Goal: Task Accomplishment & Management: Manage account settings

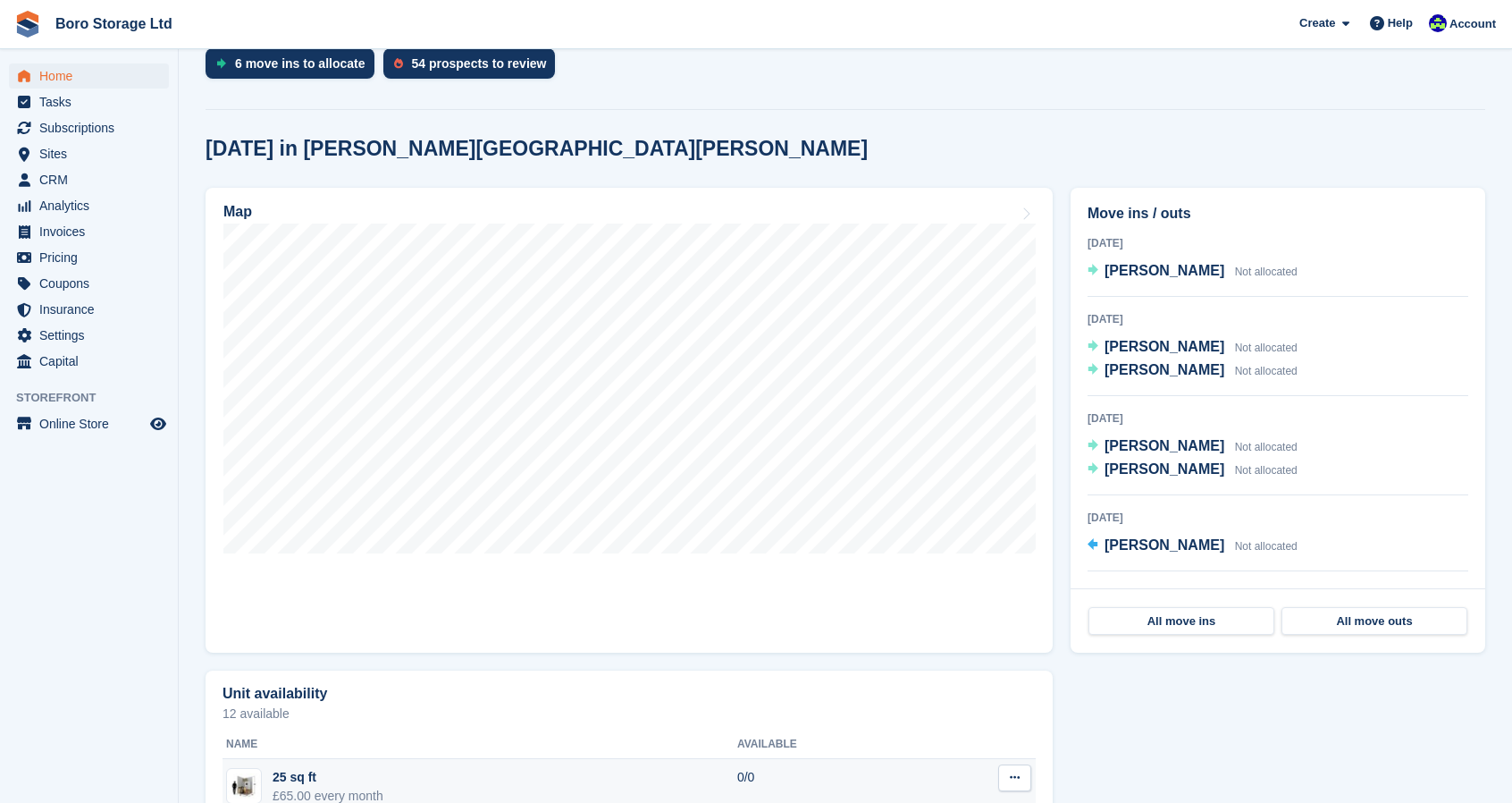
scroll to position [402, 0]
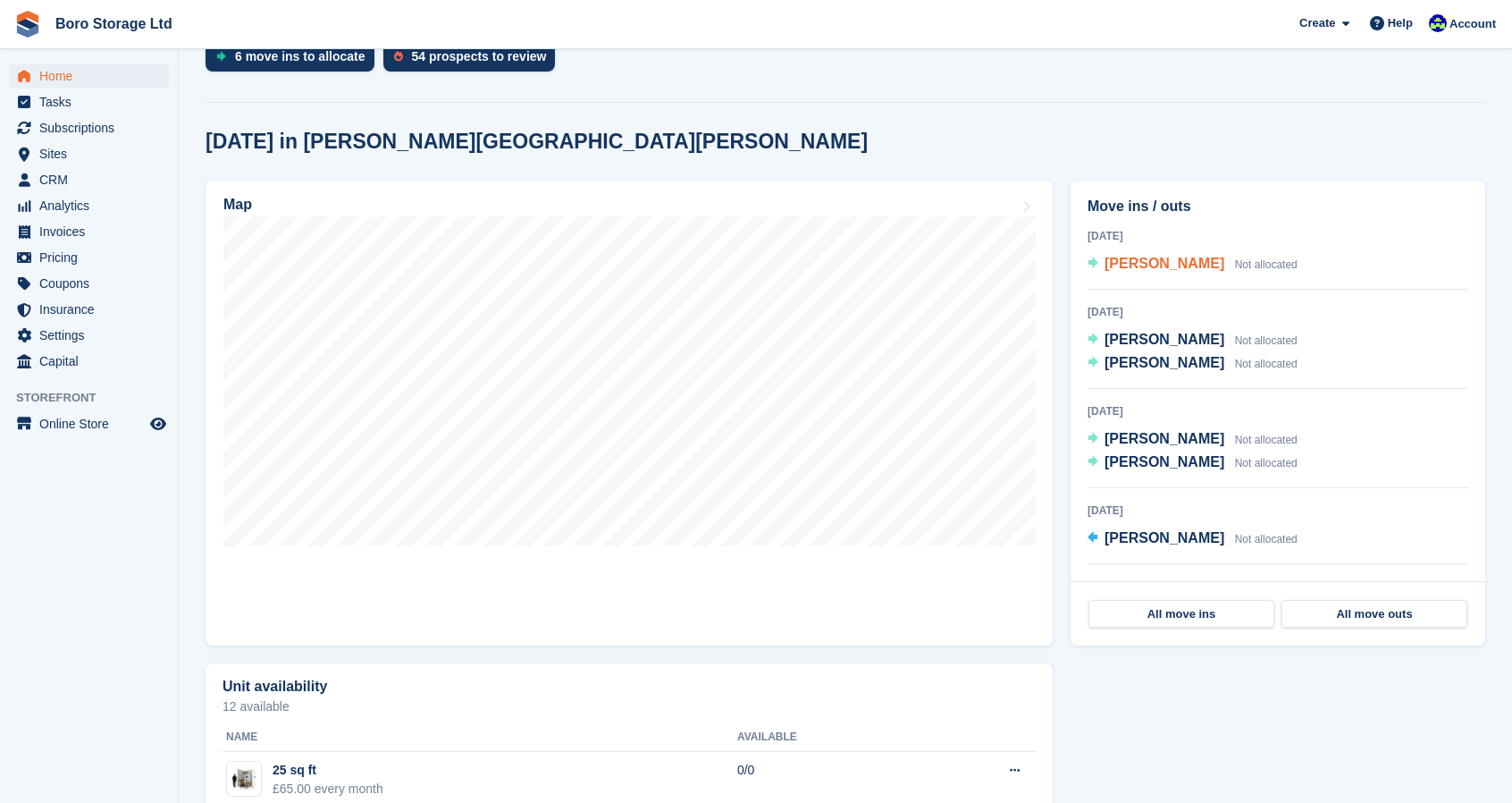
click at [1158, 260] on span "[PERSON_NAME]" at bounding box center [1163, 262] width 119 height 15
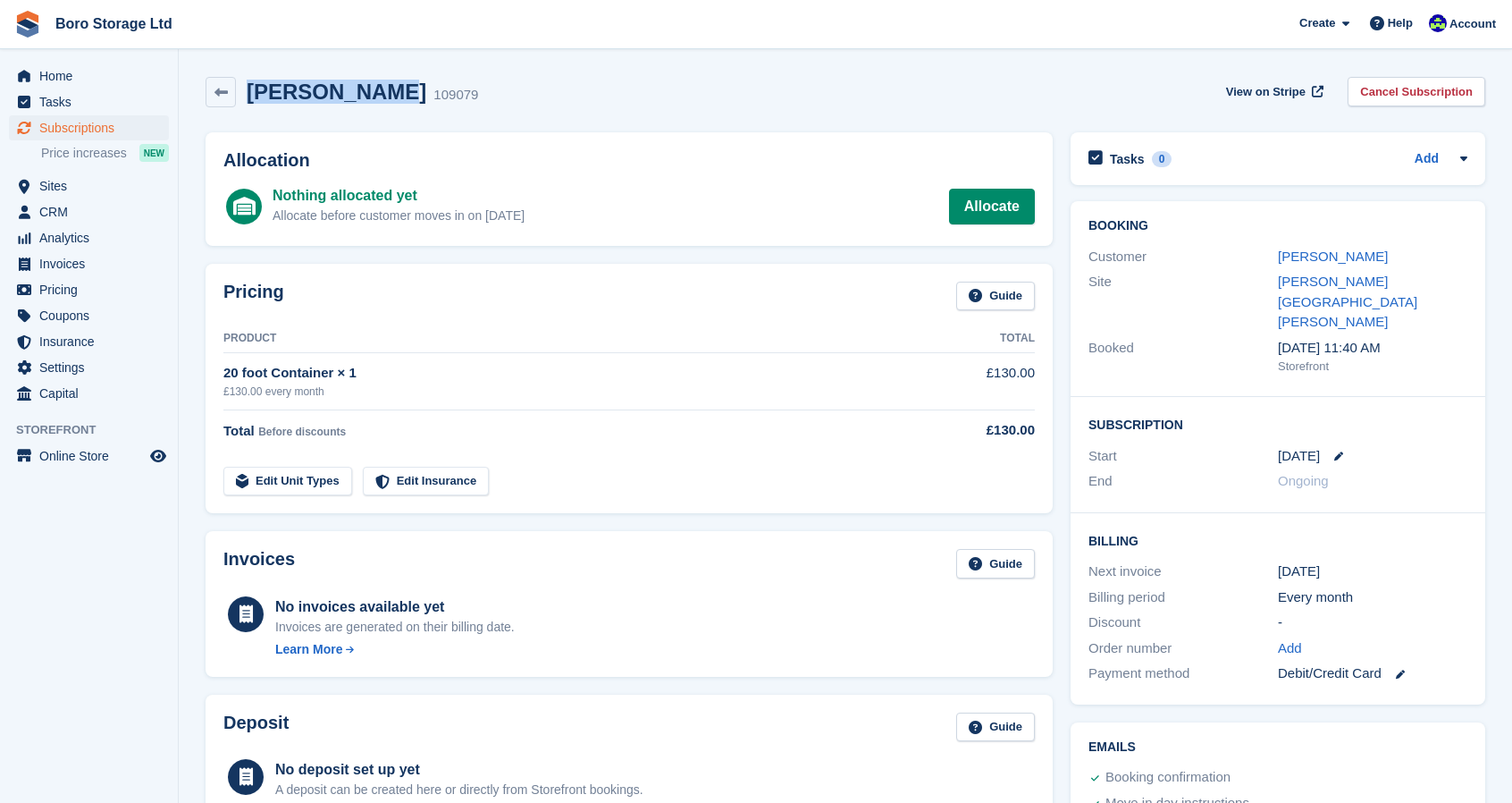
drag, startPoint x: 376, startPoint y: 99, endPoint x: 247, endPoint y: 81, distance: 130.2
click at [247, 81] on div "Lynn Jackson 109079" at bounding box center [357, 92] width 242 height 26
copy h2 "[PERSON_NAME]"
click at [980, 200] on link "Allocate" at bounding box center [991, 207] width 85 height 36
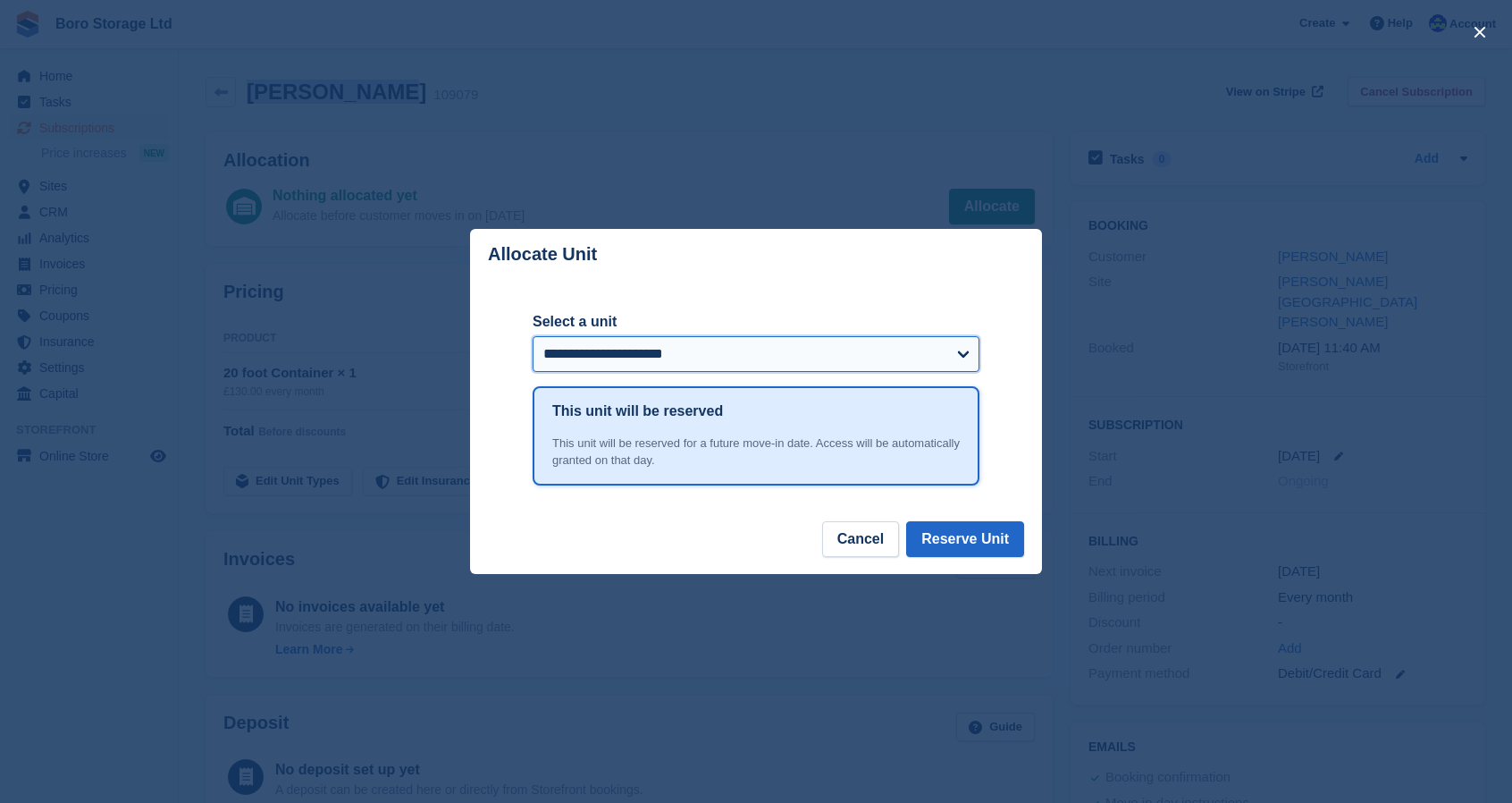
click at [678, 350] on select "**********" at bounding box center [756, 354] width 447 height 36
select select "******"
click at [532, 337] on select "**********" at bounding box center [756, 354] width 447 height 36
click at [972, 542] on button "Reserve Unit" at bounding box center [965, 539] width 118 height 36
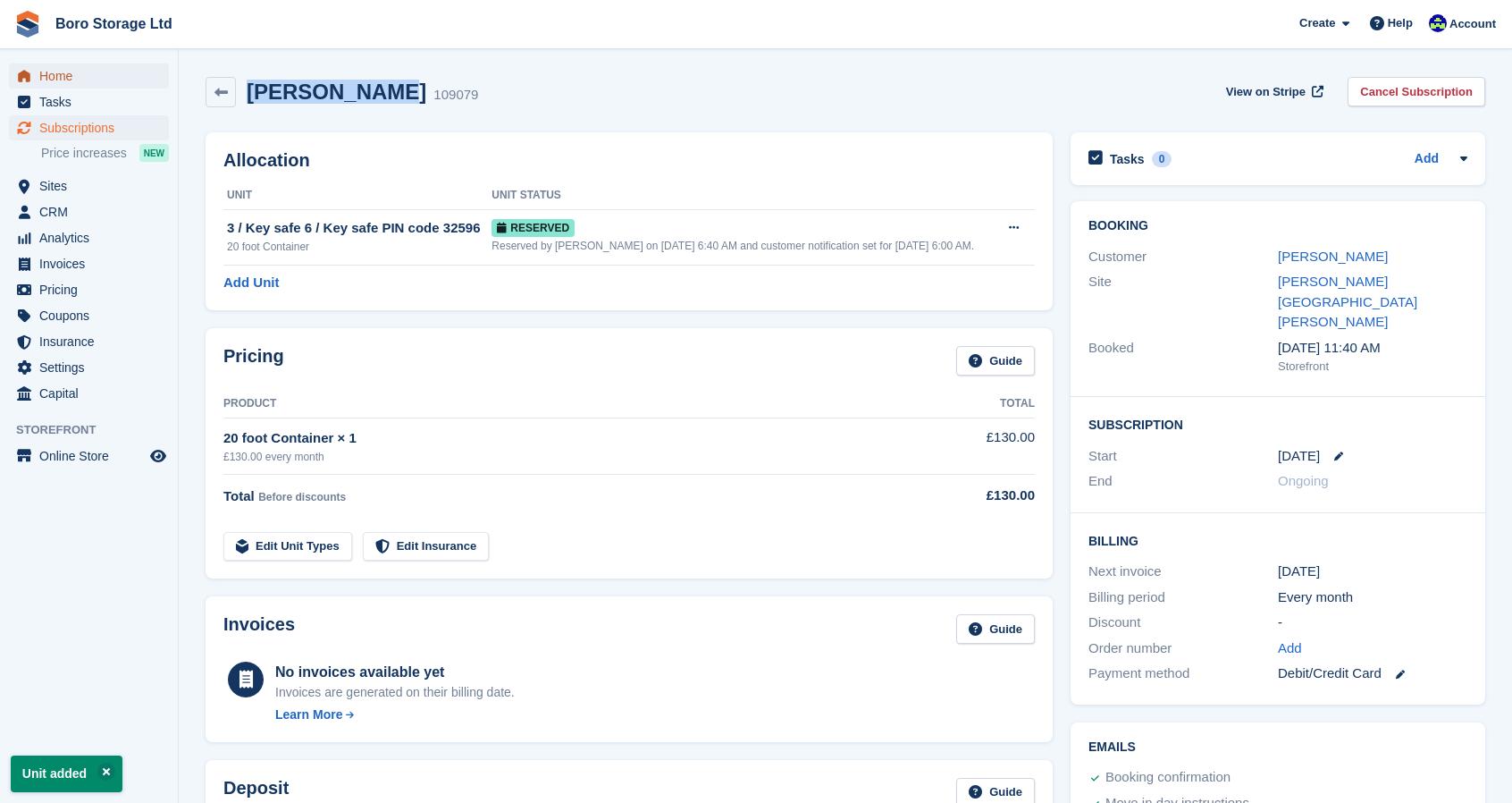
click at [60, 73] on span "Home" at bounding box center [93, 76] width 107 height 25
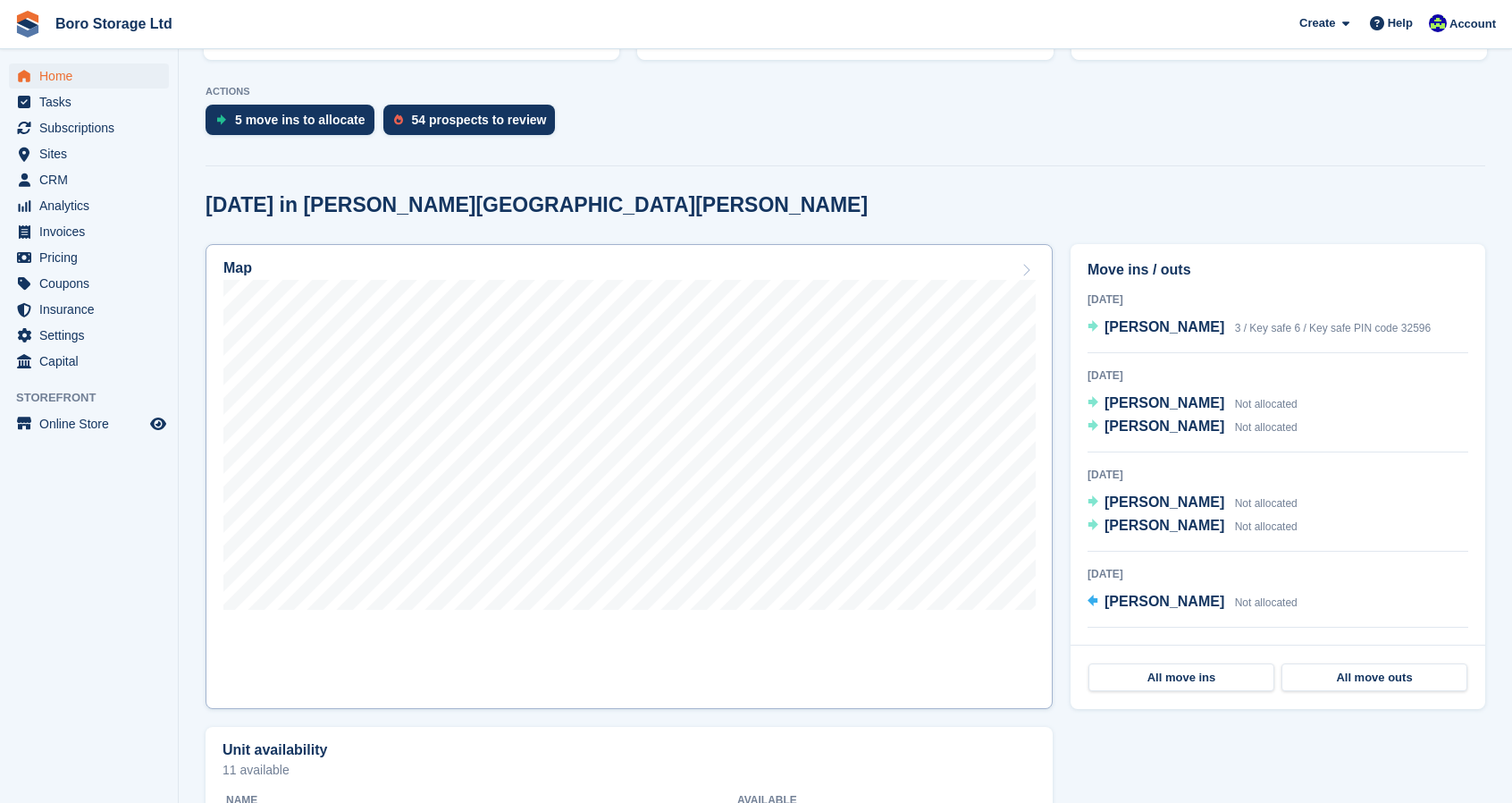
scroll to position [363, 0]
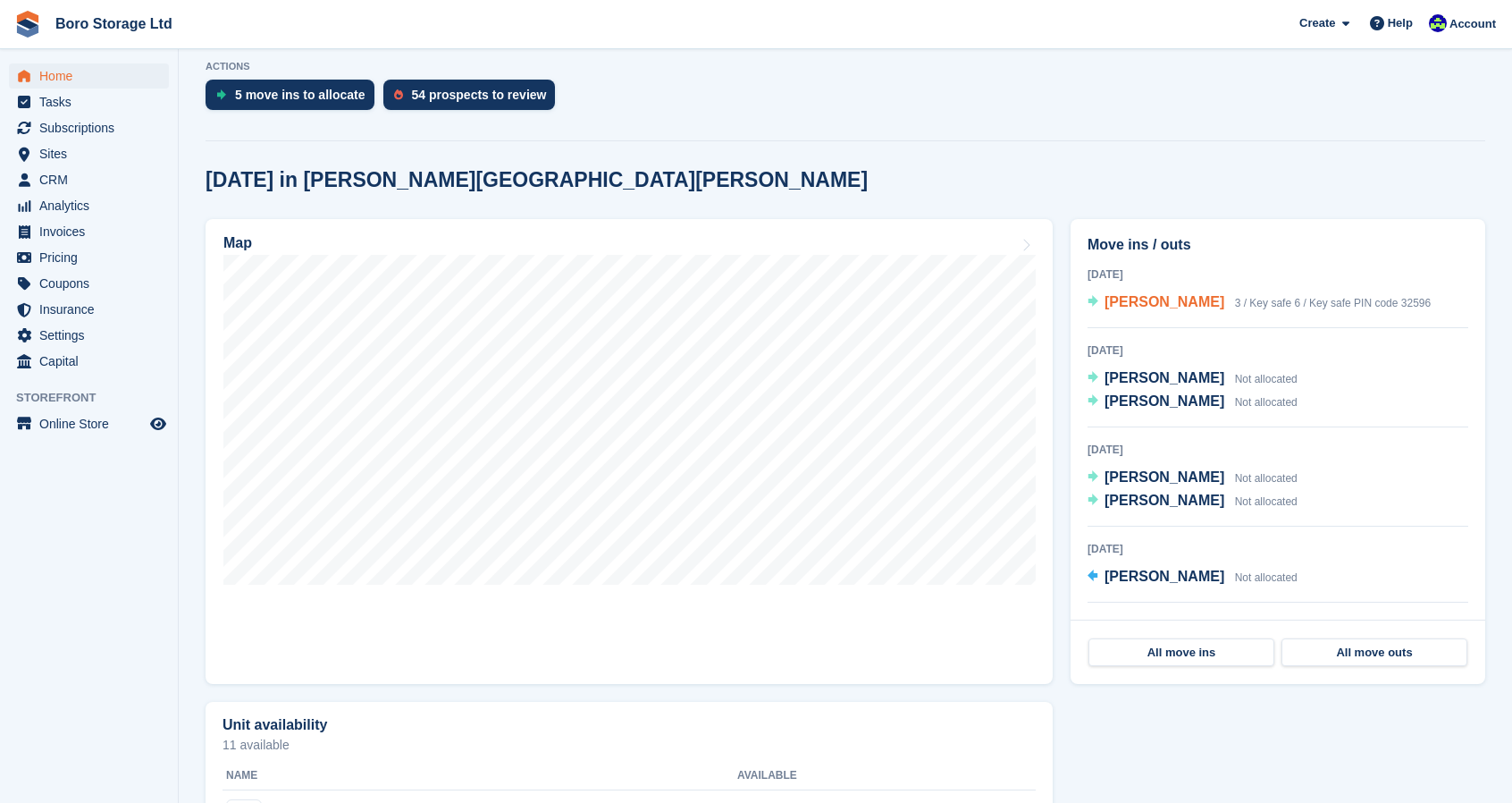
click at [1139, 296] on span "[PERSON_NAME]" at bounding box center [1163, 301] width 119 height 15
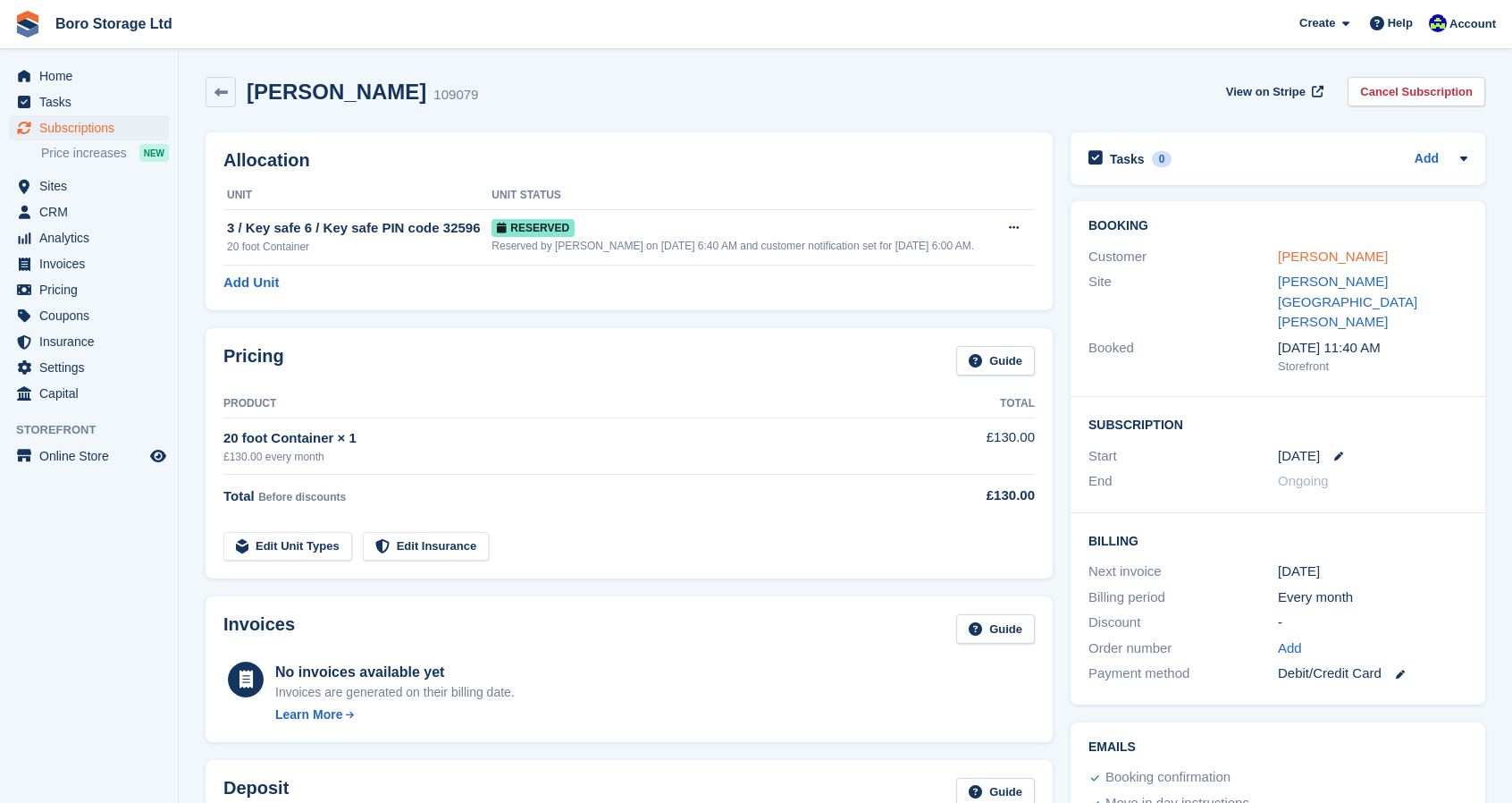
click at [1315, 260] on link "[PERSON_NAME]" at bounding box center [1332, 255] width 110 height 15
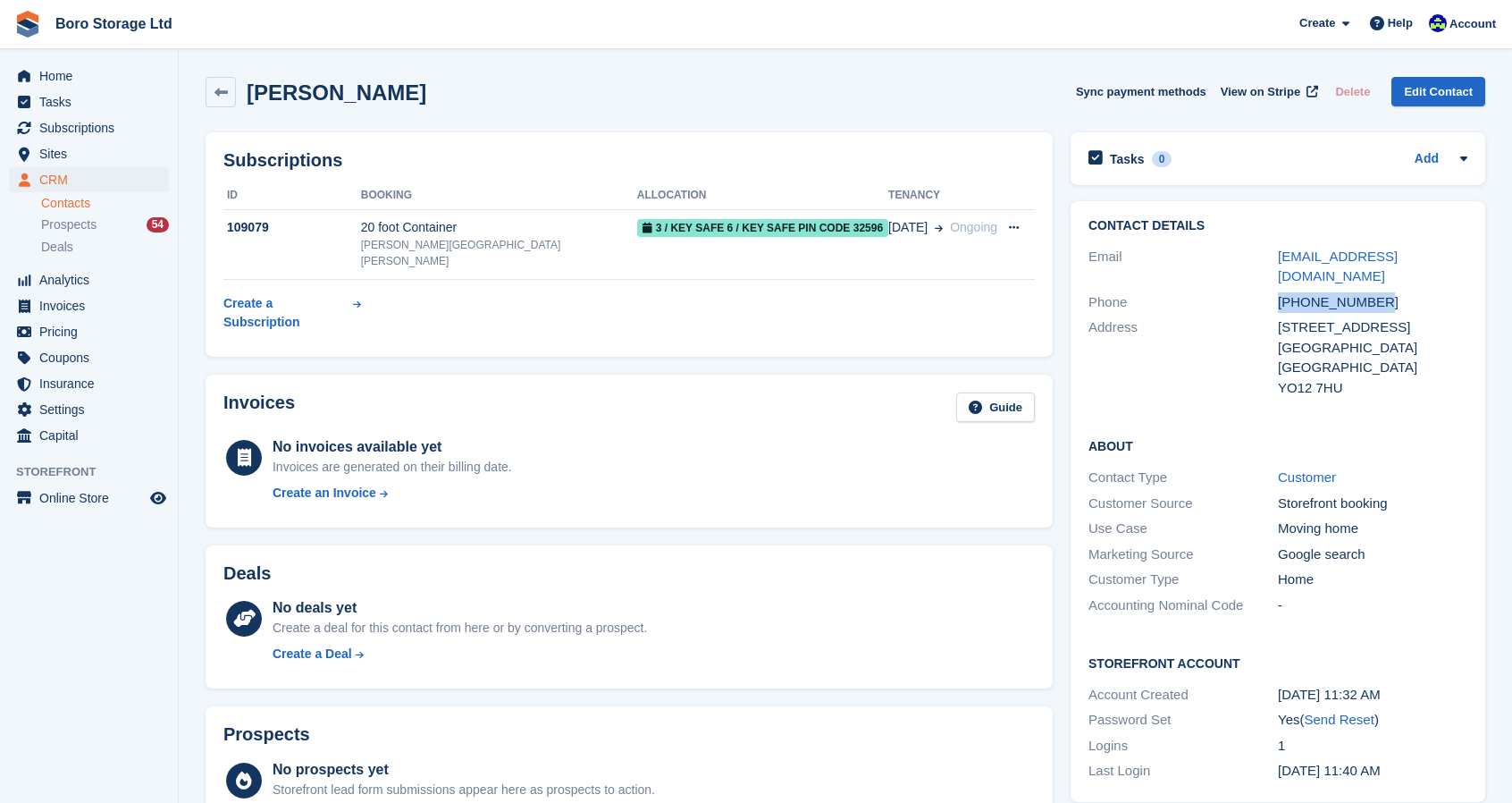
drag, startPoint x: 1379, startPoint y: 279, endPoint x: 1278, endPoint y: 289, distance: 101.5
click at [1278, 292] on div "+447751487294" at bounding box center [1372, 302] width 190 height 21
copy div "+447751487294"
click at [69, 36] on link "Boro Storage Ltd" at bounding box center [114, 24] width 131 height 30
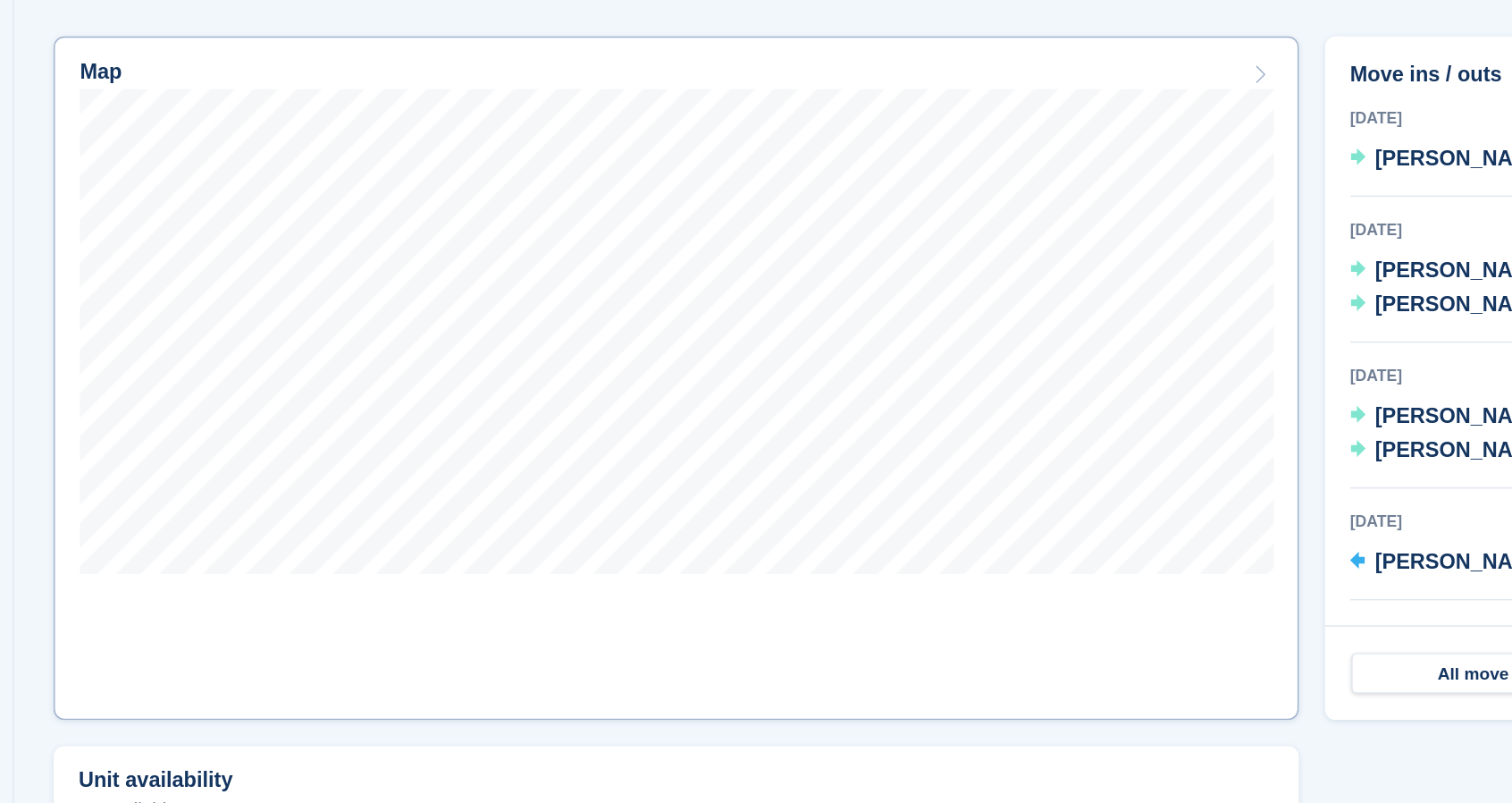
scroll to position [388, 0]
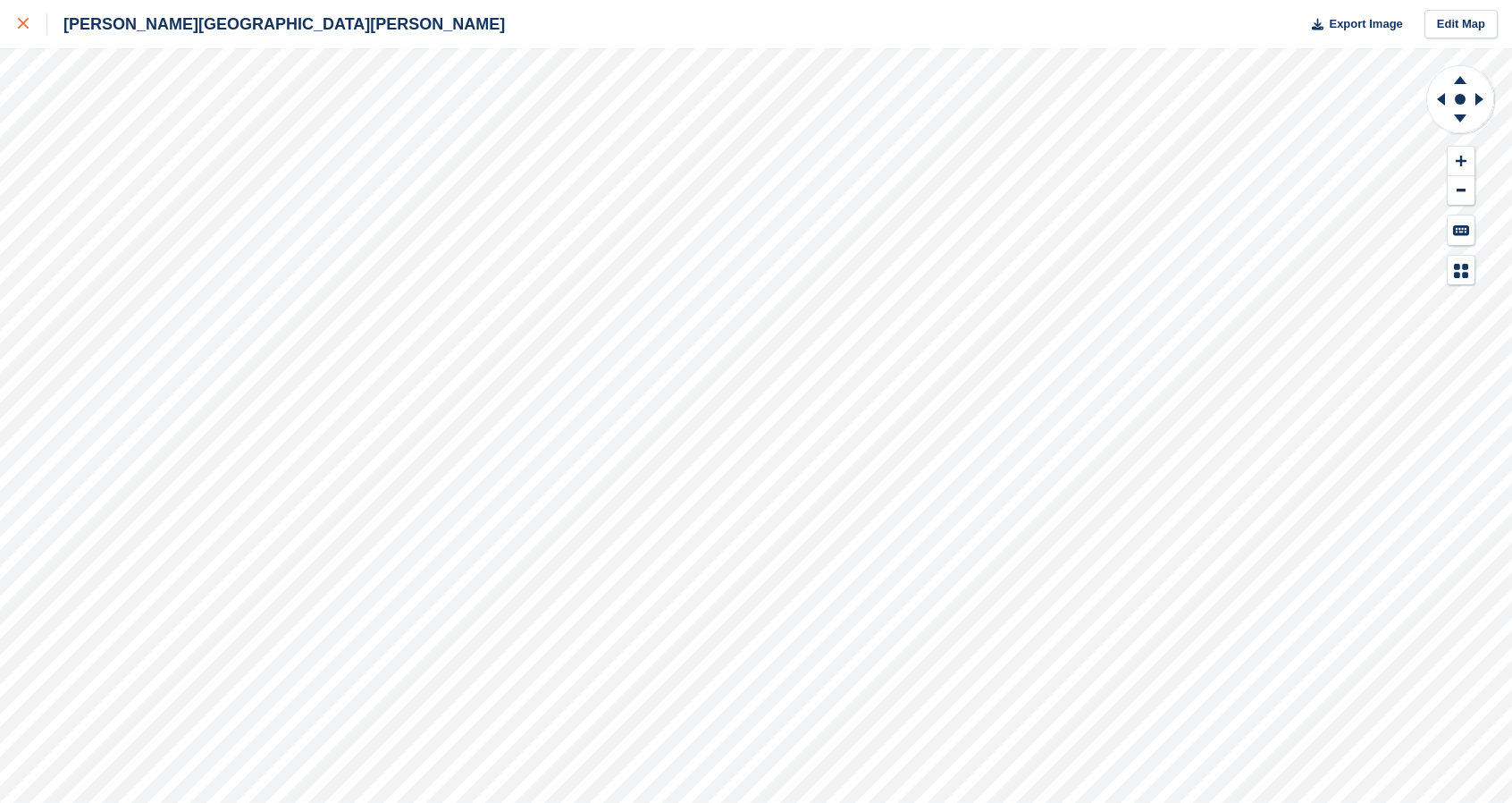
click at [21, 31] on div at bounding box center [33, 24] width 30 height 22
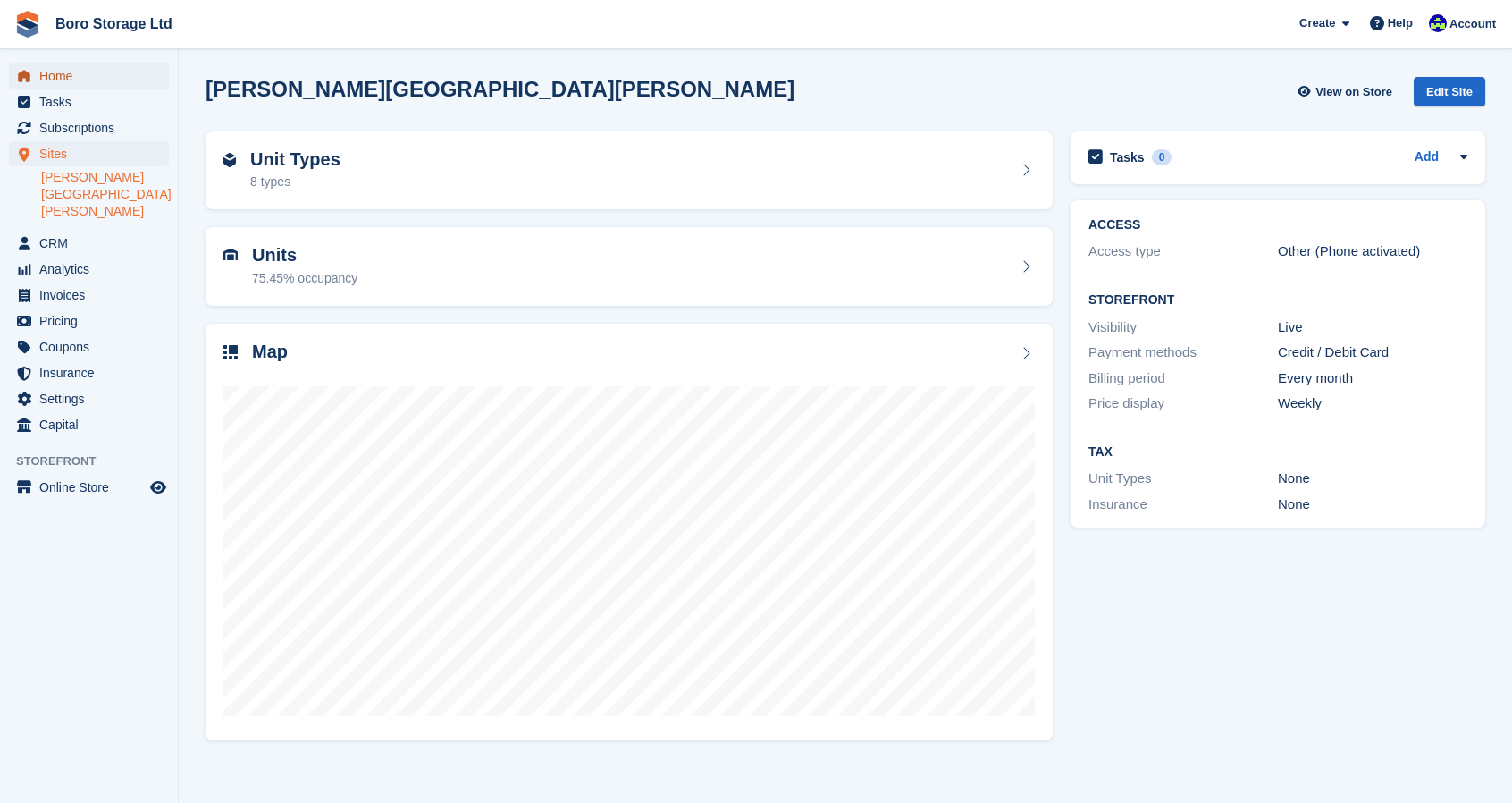
click at [66, 81] on span "Home" at bounding box center [93, 76] width 107 height 25
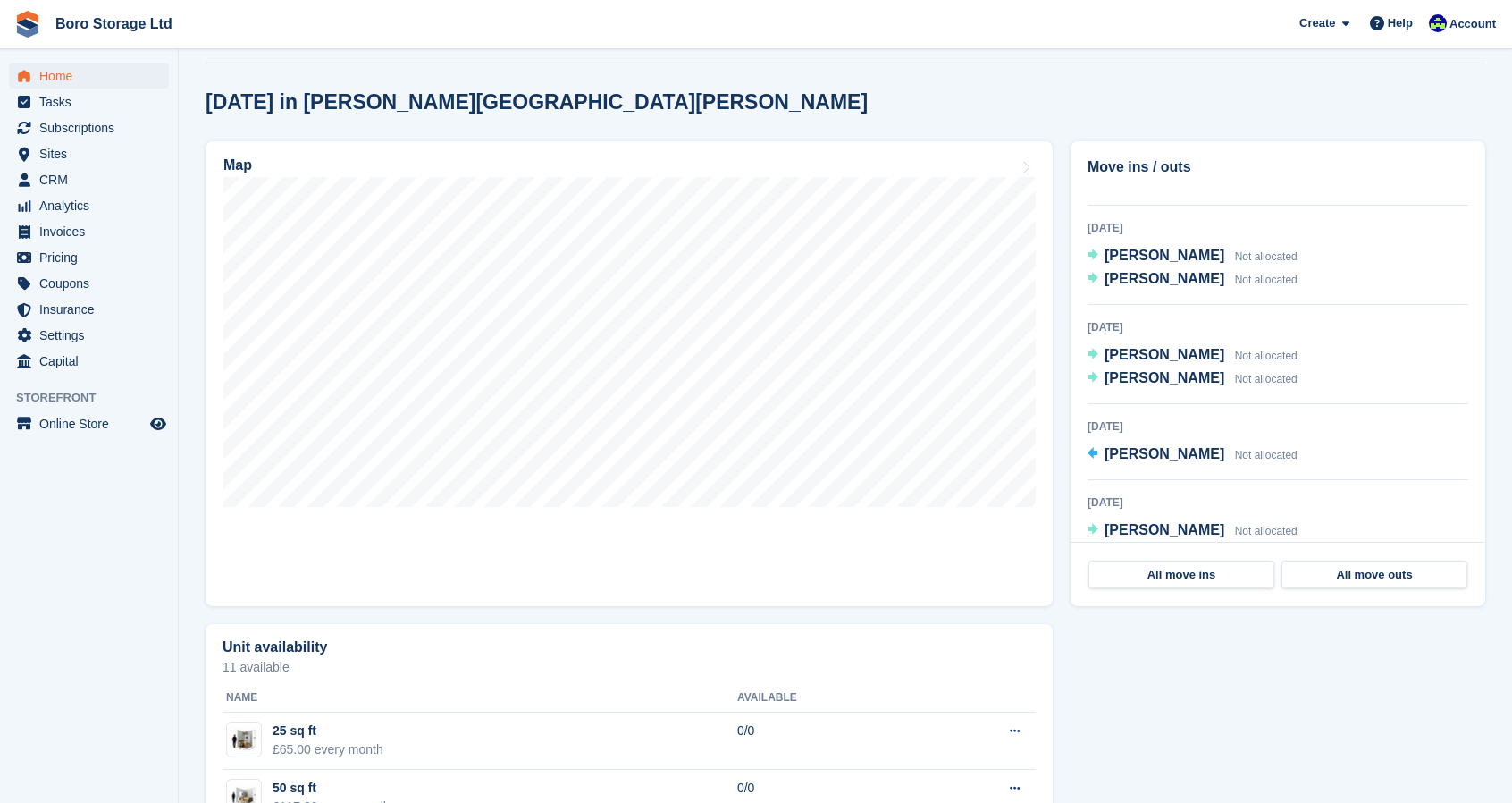
scroll to position [65, 0]
